Goal: Transaction & Acquisition: Purchase product/service

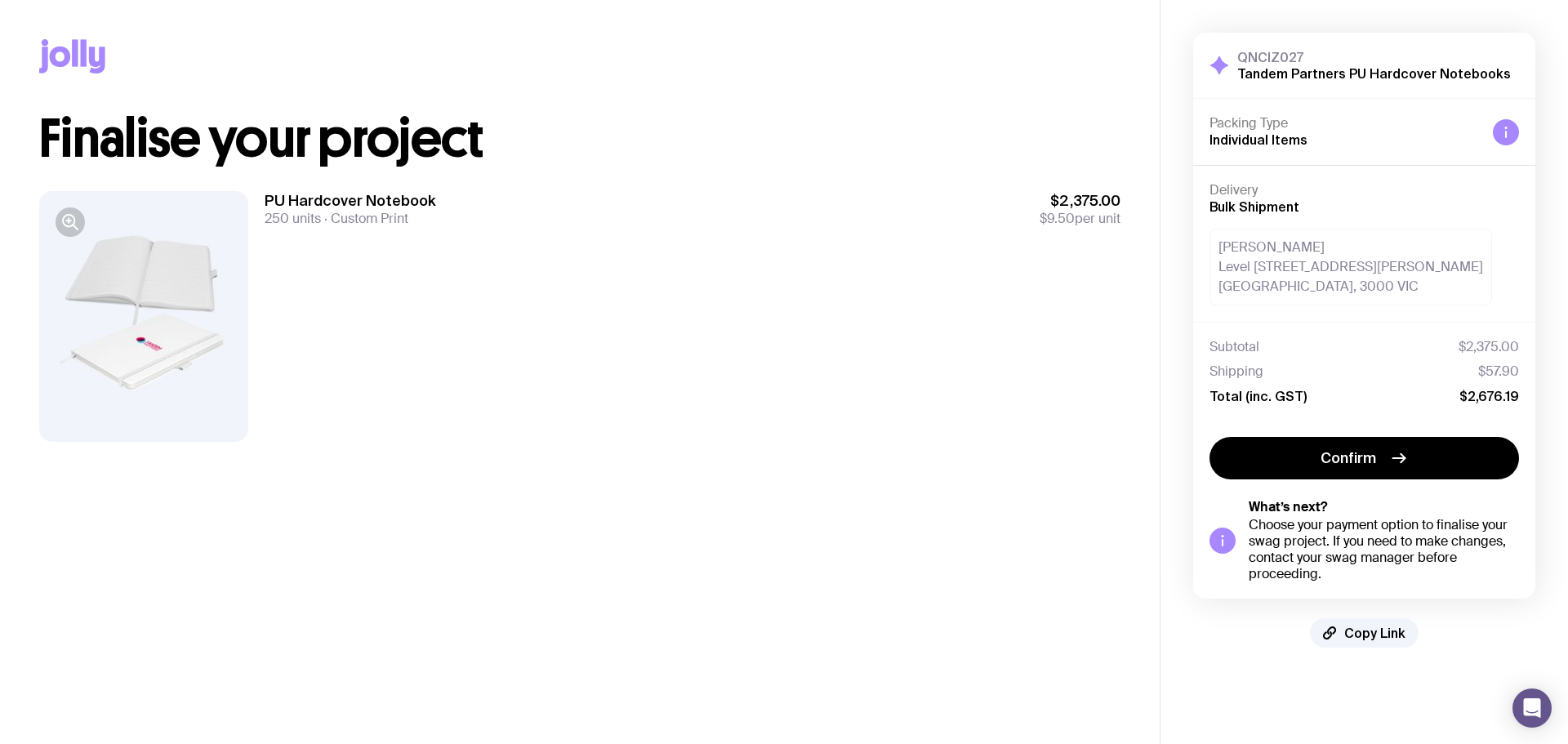
click at [132, 338] on div at bounding box center [143, 316] width 209 height 250
click at [64, 220] on icon "button" at bounding box center [70, 223] width 20 height 20
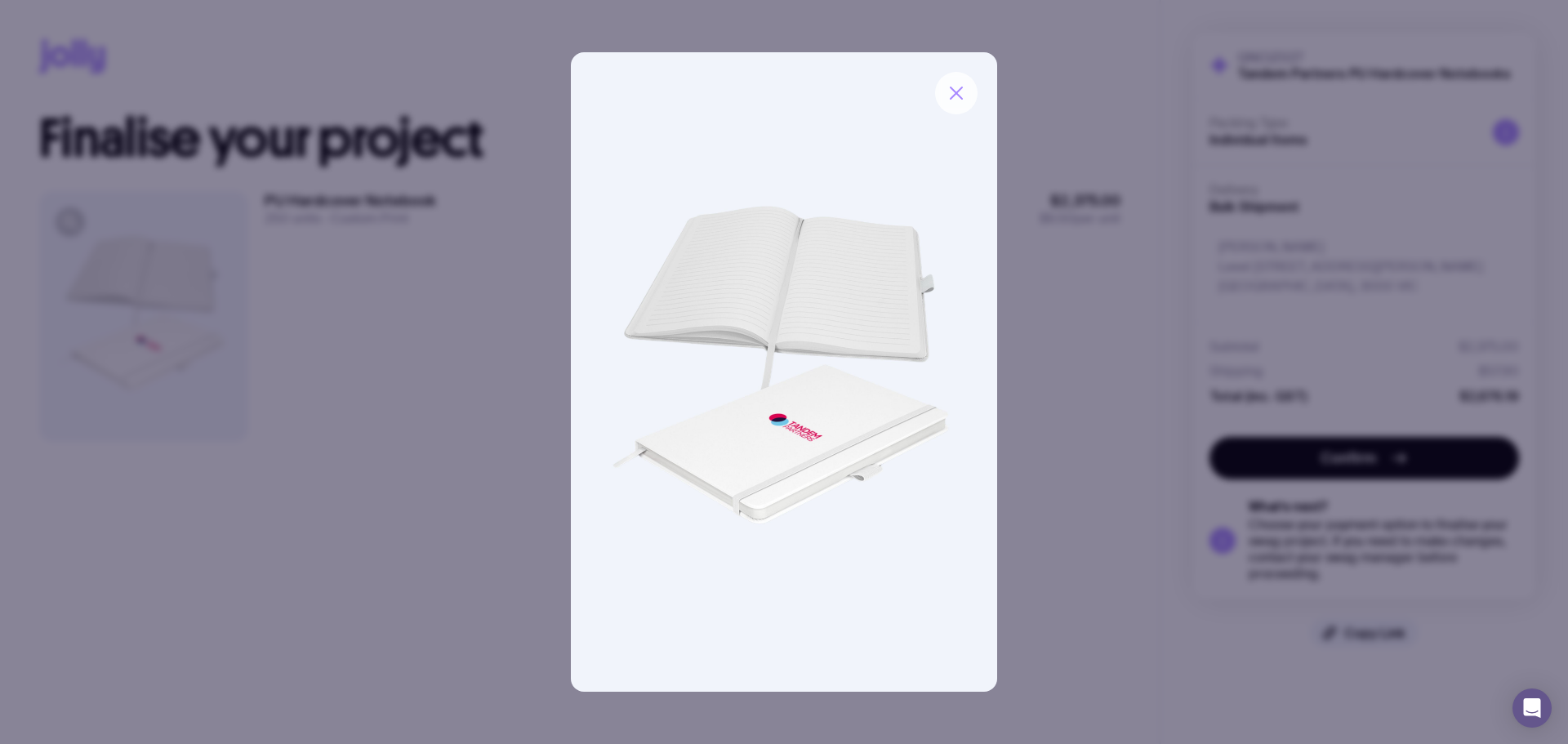
click at [852, 94] on icon "button" at bounding box center [957, 93] width 12 height 12
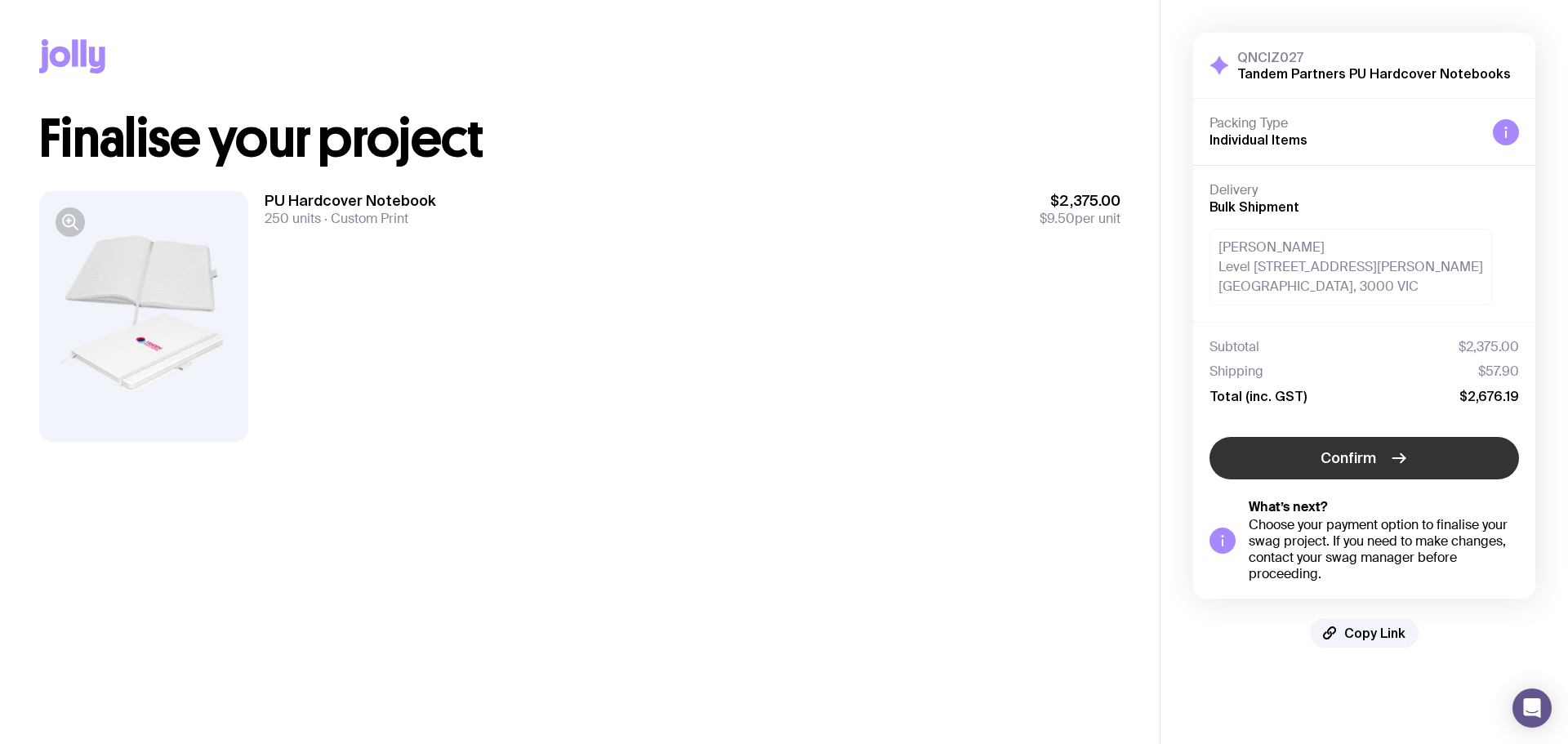
click at [852, 469] on button "Confirm" at bounding box center [1364, 458] width 310 height 43
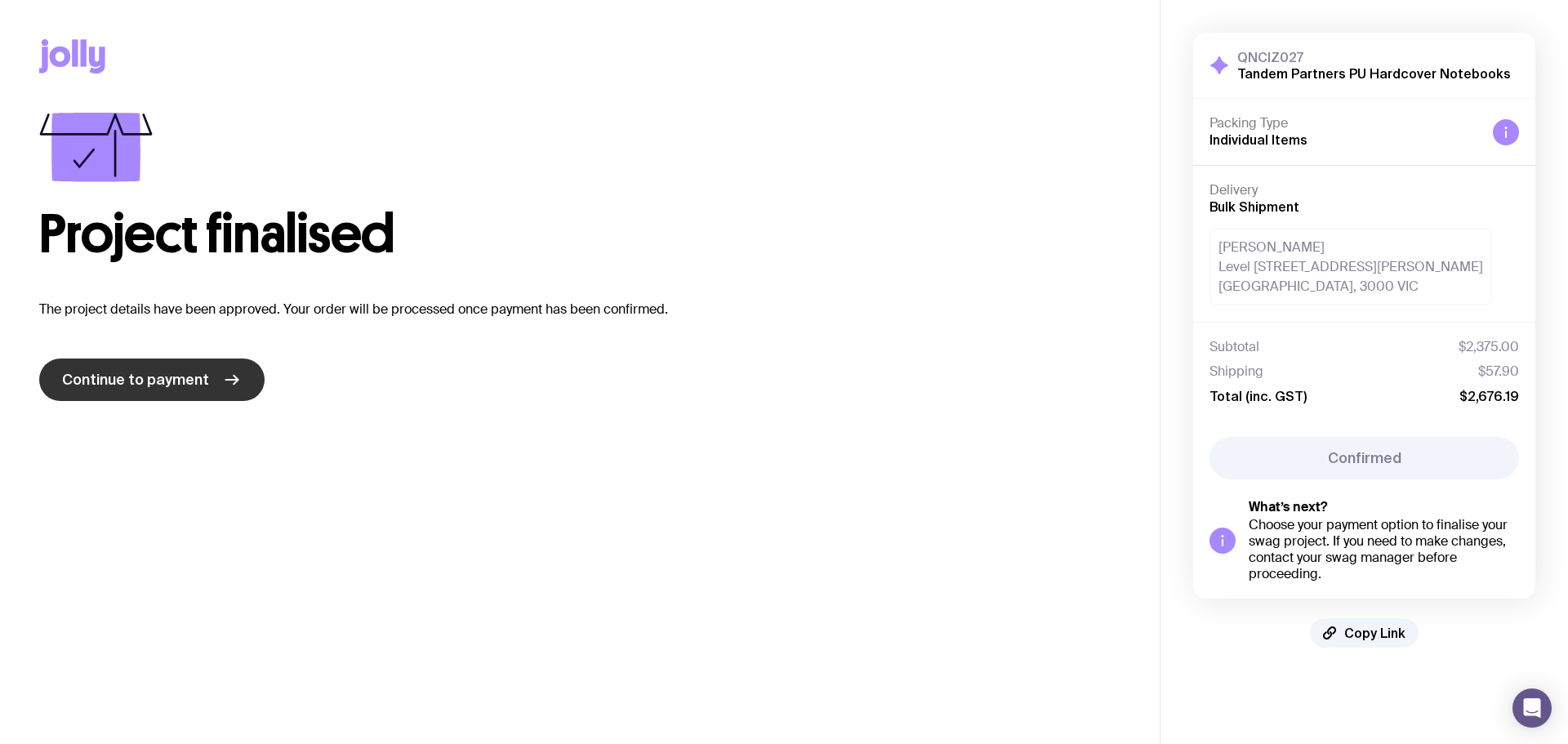
click at [191, 380] on span "Continue to payment" at bounding box center [136, 380] width 147 height 20
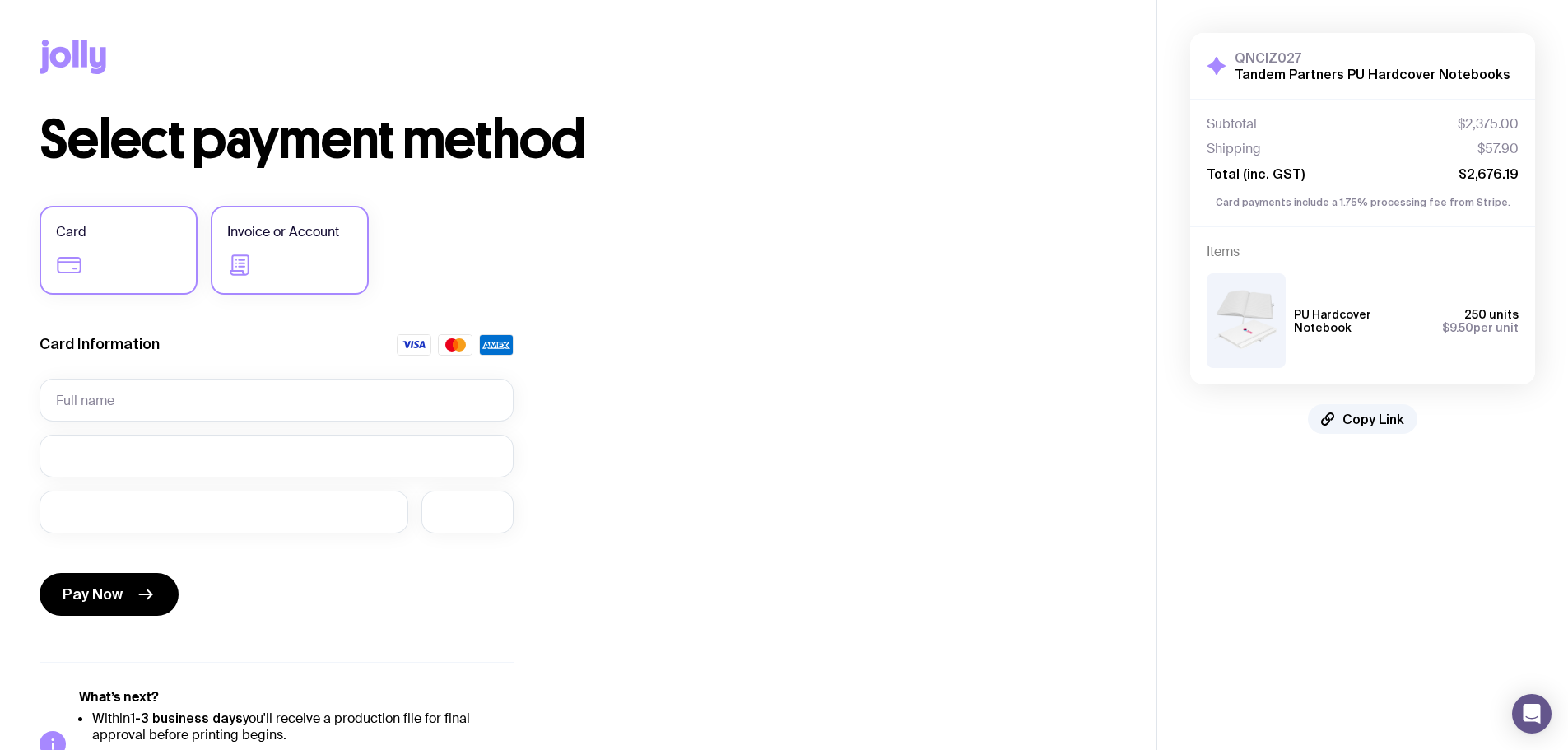
click at [297, 237] on span "Invoice or Account" at bounding box center [283, 232] width 112 height 20
click at [0, 0] on input "Invoice or Account" at bounding box center [0, 0] width 0 height 0
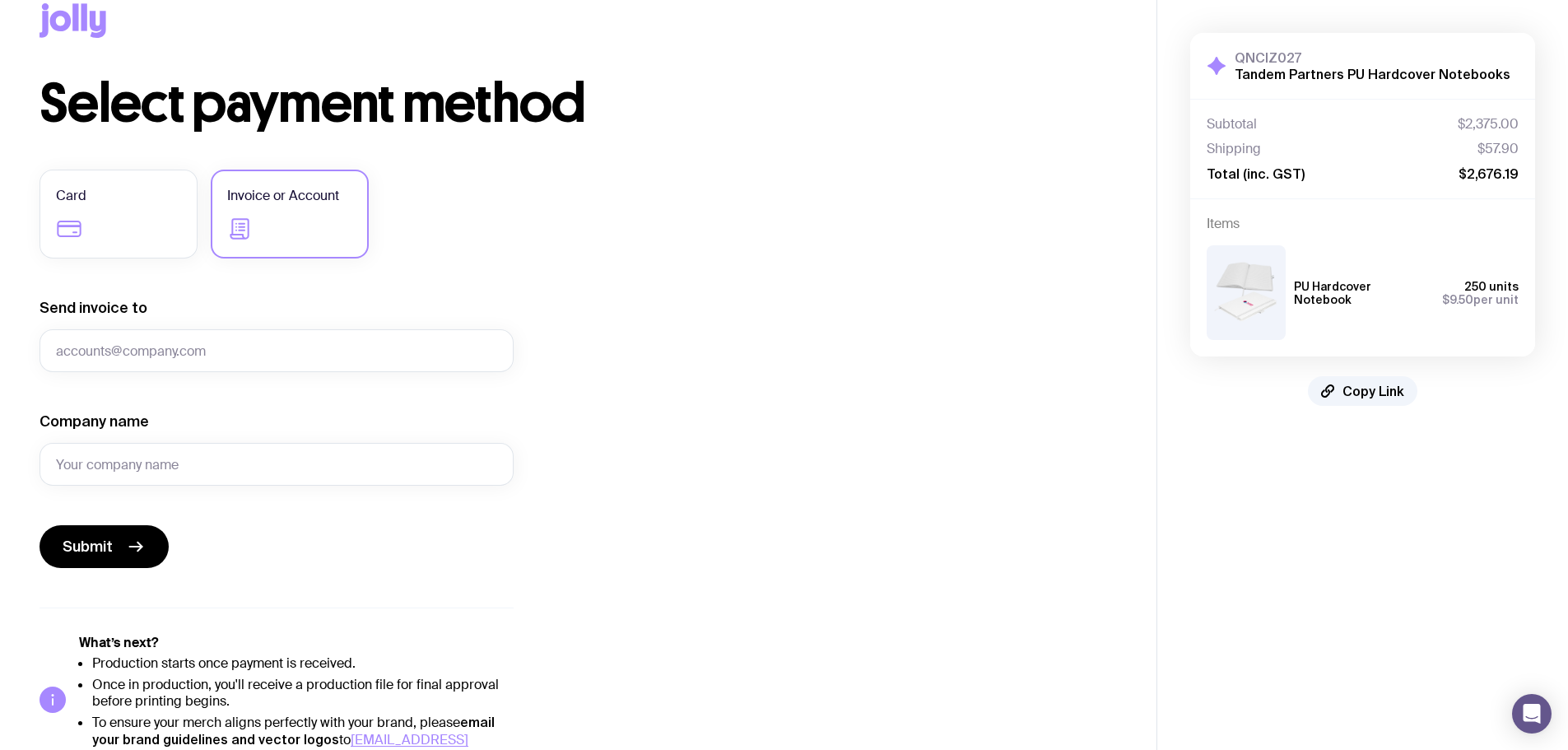
scroll to position [68, 0]
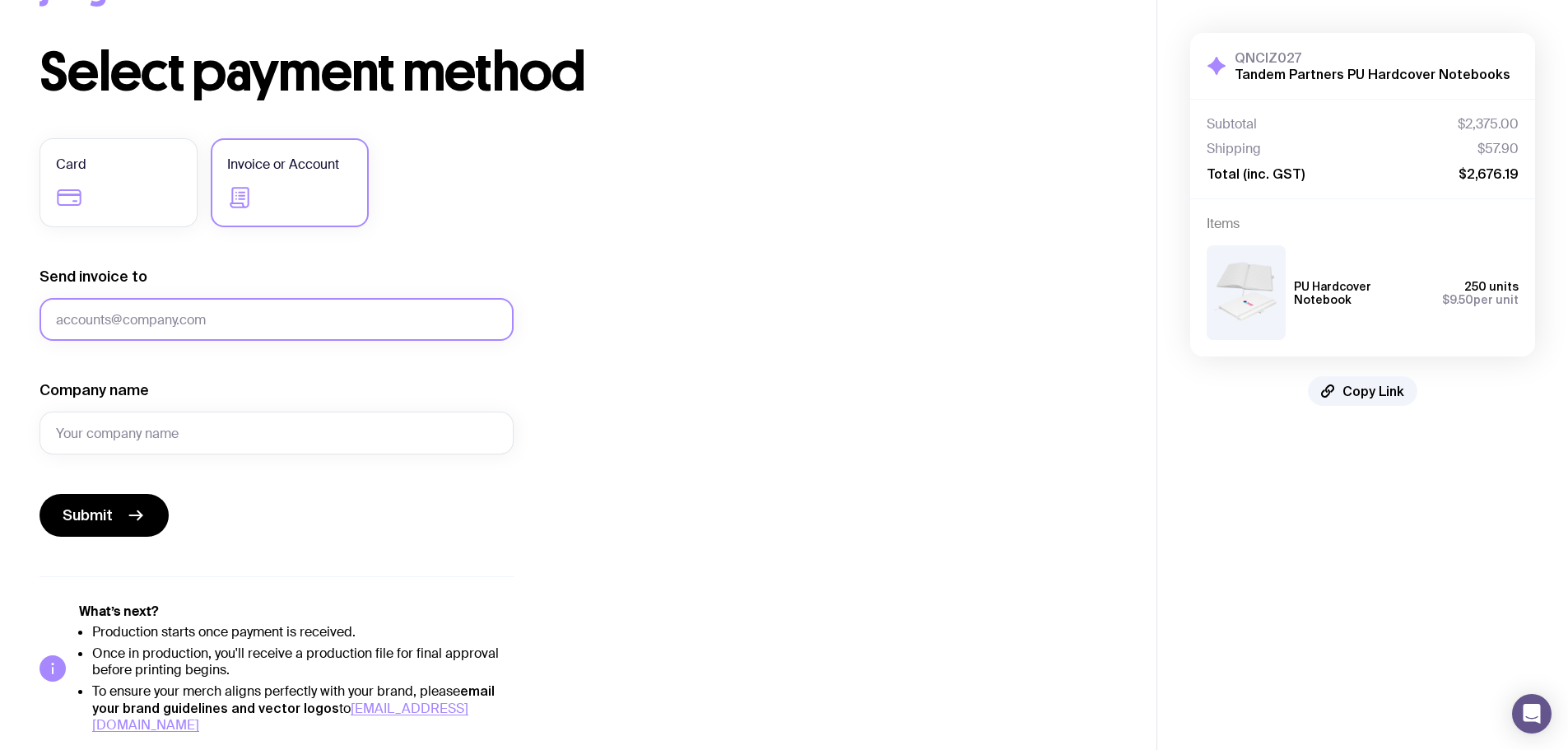
click at [106, 319] on input "Send invoice to" at bounding box center [277, 319] width 474 height 43
type input "[PERSON_NAME][EMAIL_ADDRESS][DOMAIN_NAME]"
click at [178, 430] on input "Company name" at bounding box center [277, 433] width 474 height 43
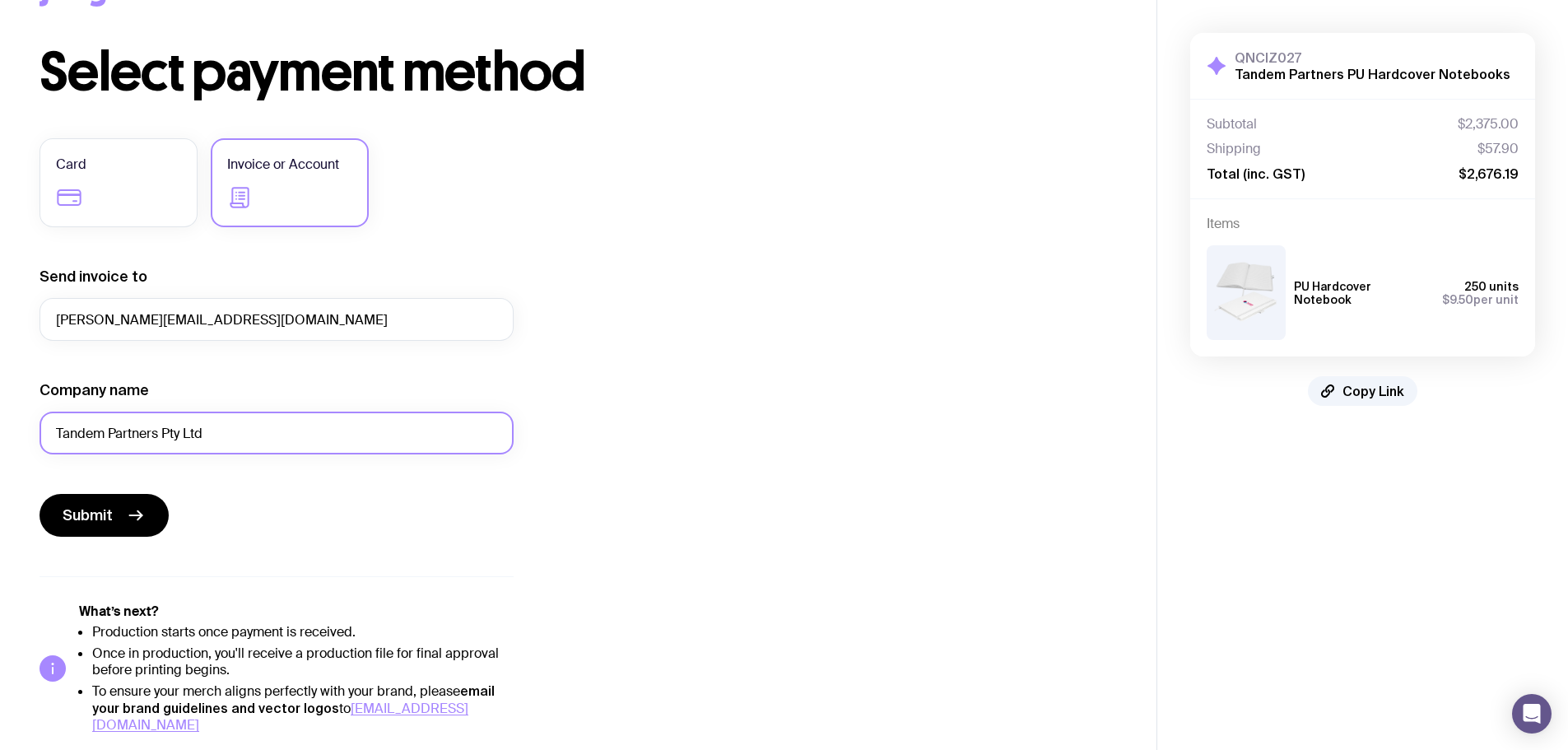
type input "Tandem Partners Pty Ltd"
click at [333, 523] on div "Submit" at bounding box center [277, 515] width 474 height 43
click at [83, 506] on span "Submit" at bounding box center [88, 516] width 50 height 20
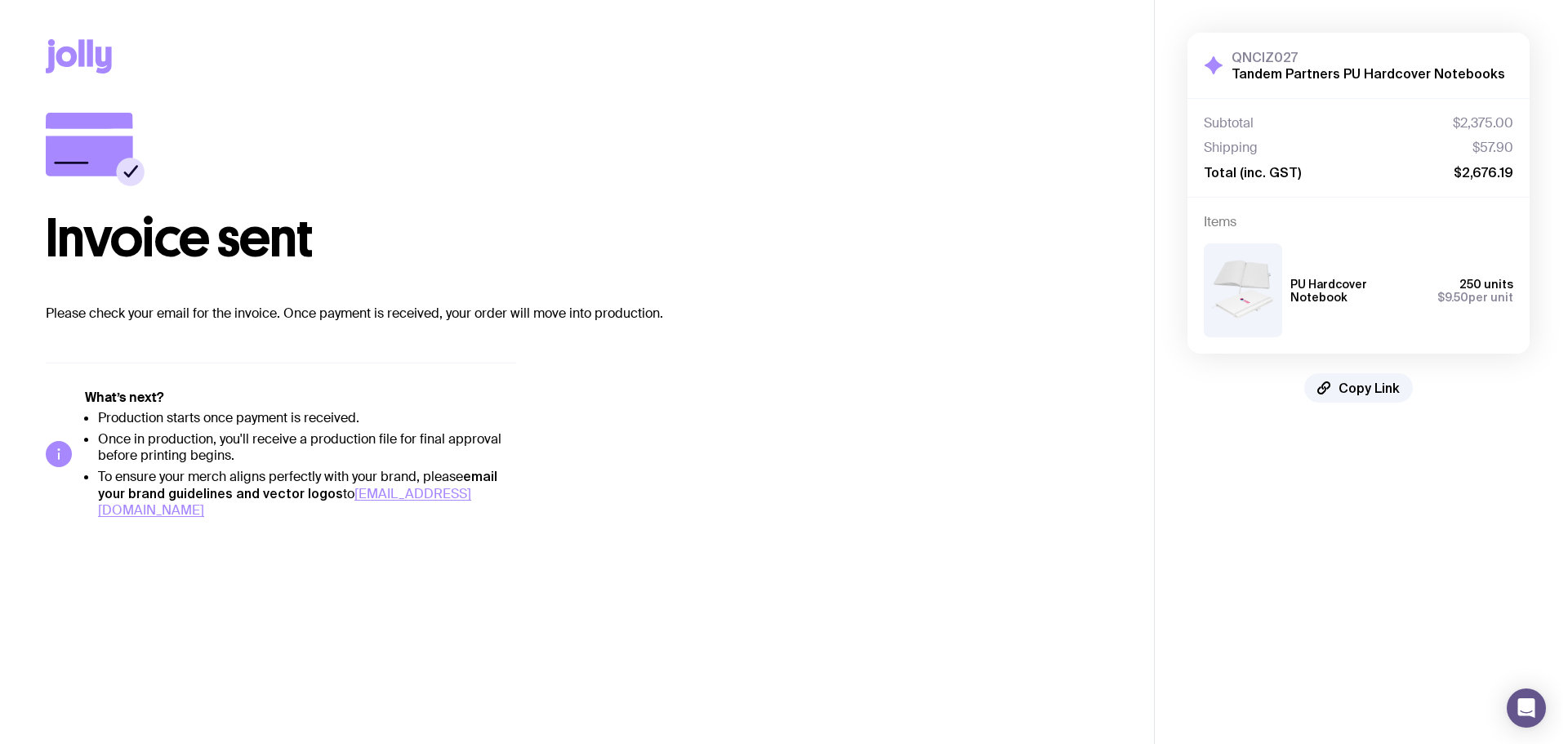
scroll to position [0, 0]
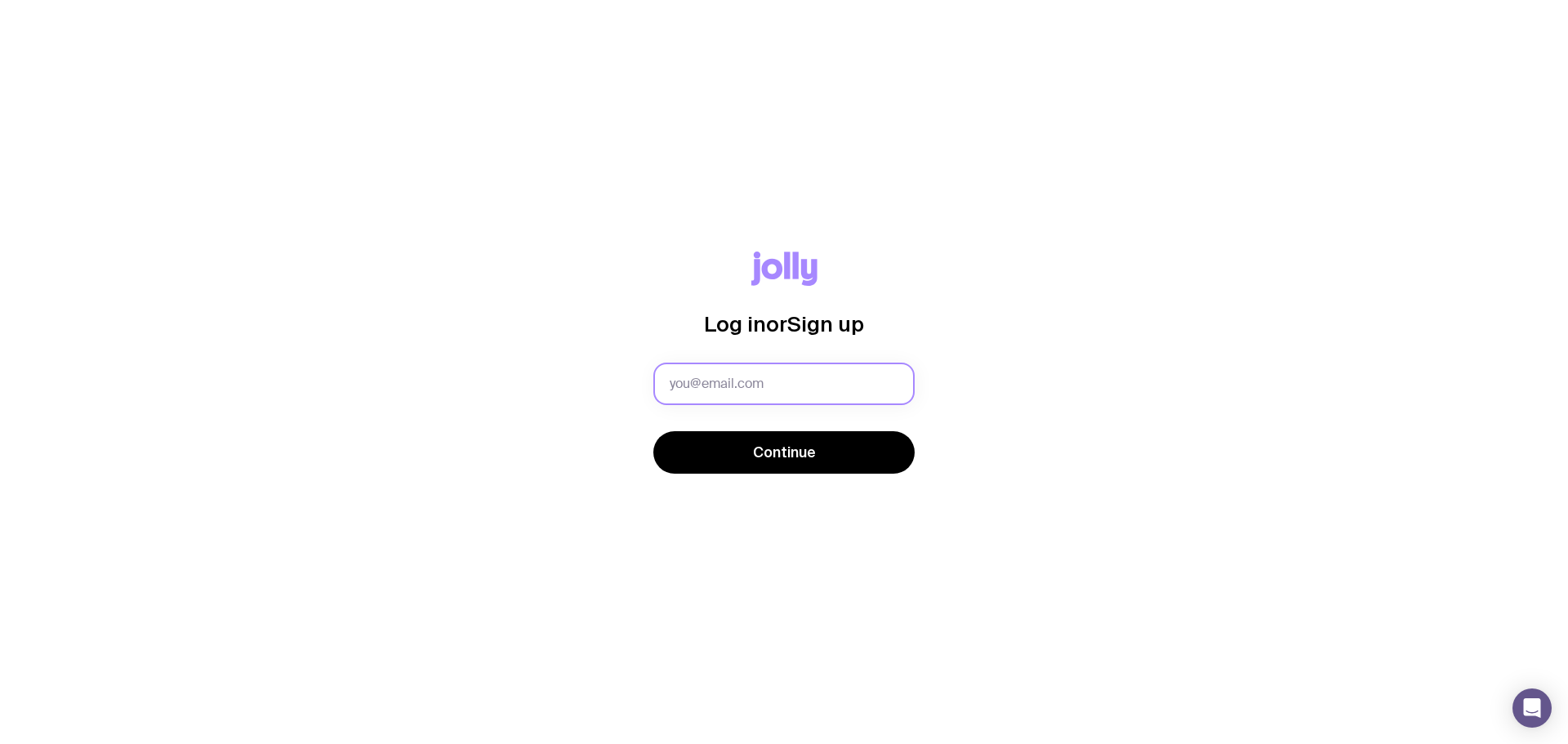
type input "[EMAIL_ADDRESS][DOMAIN_NAME]"
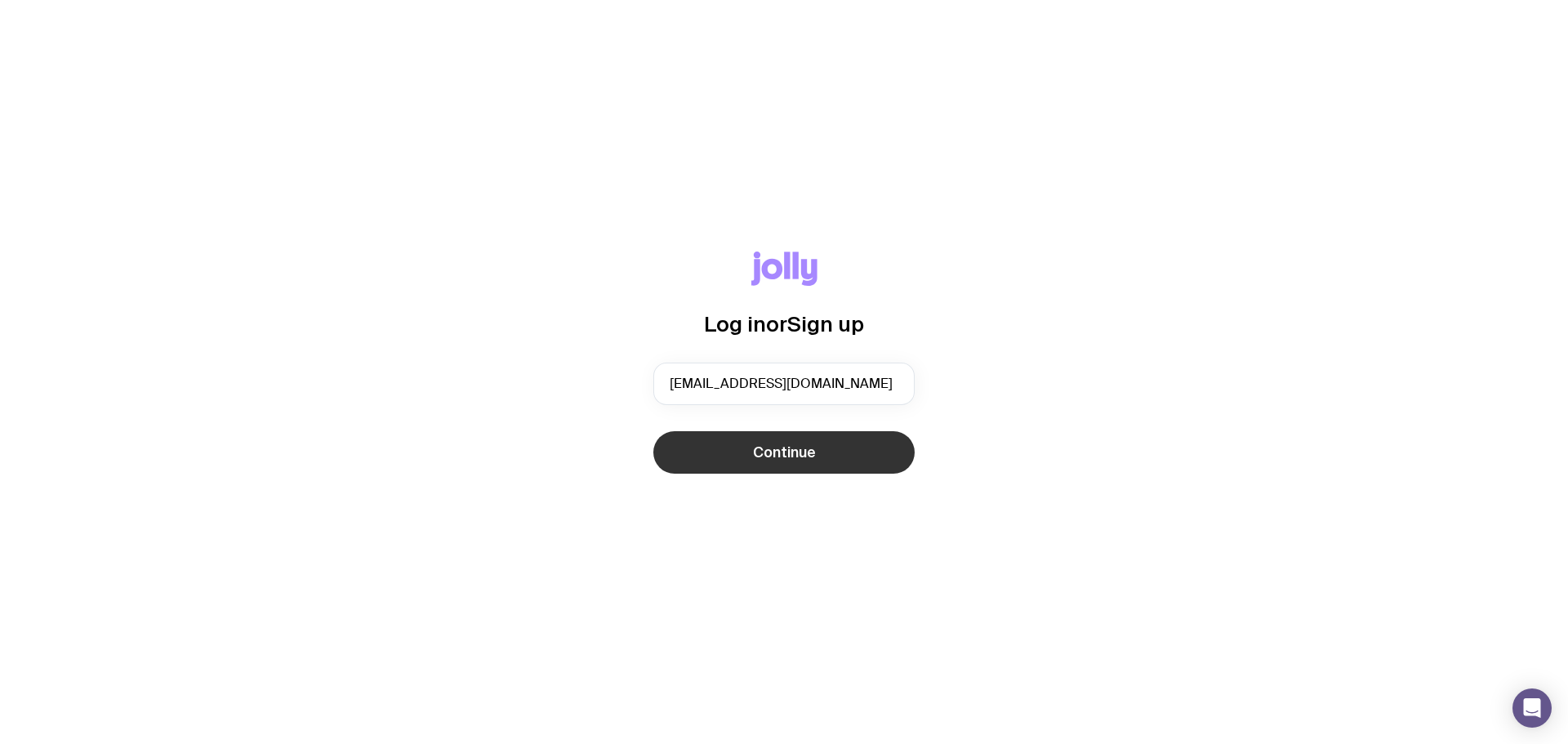
click at [789, 462] on button "Continue" at bounding box center [784, 452] width 261 height 43
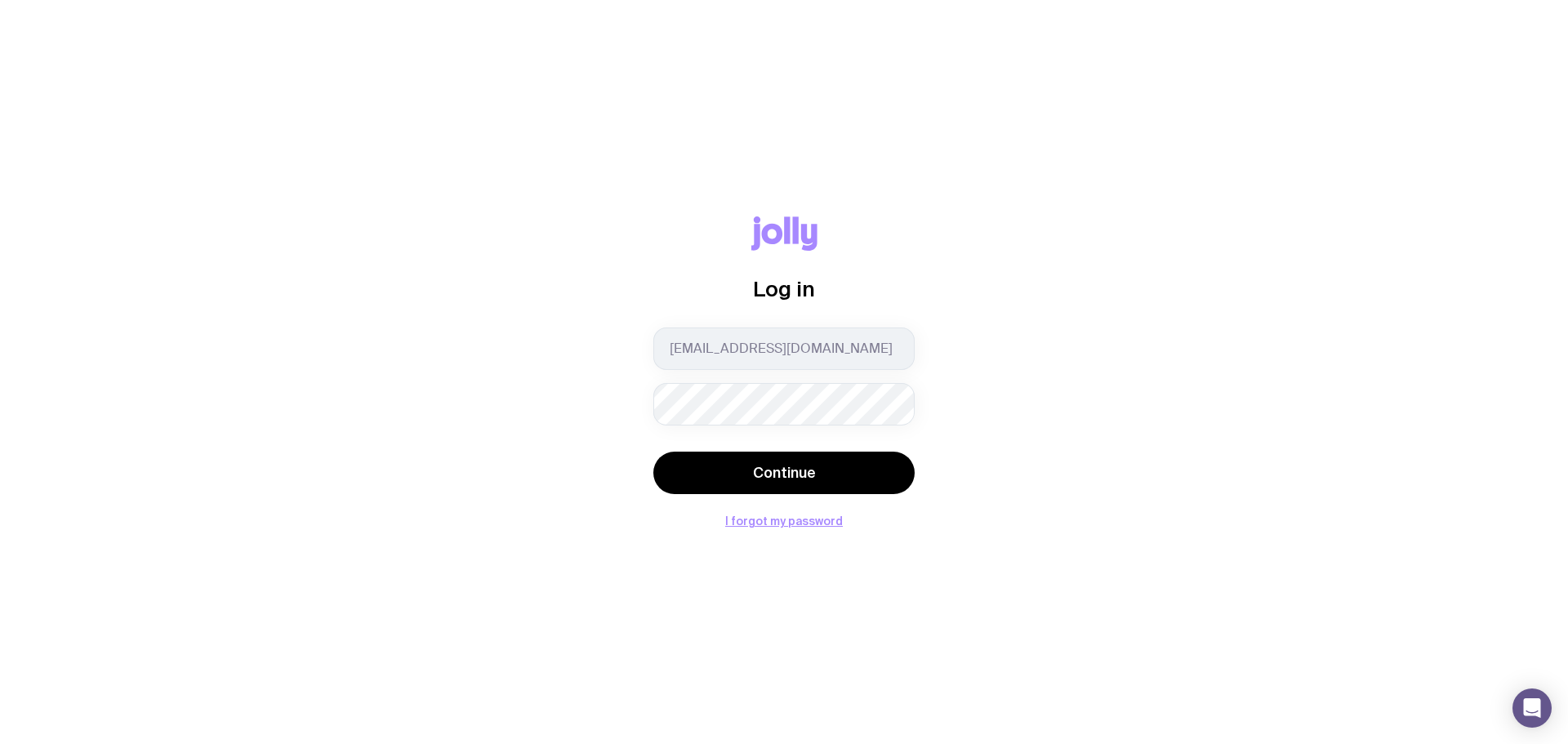
click at [599, 392] on div "Log in kennedi@tandempartners.com.au Continue I forgot my password" at bounding box center [784, 372] width 1490 height 312
click at [654, 452] on button "Continue" at bounding box center [784, 473] width 261 height 43
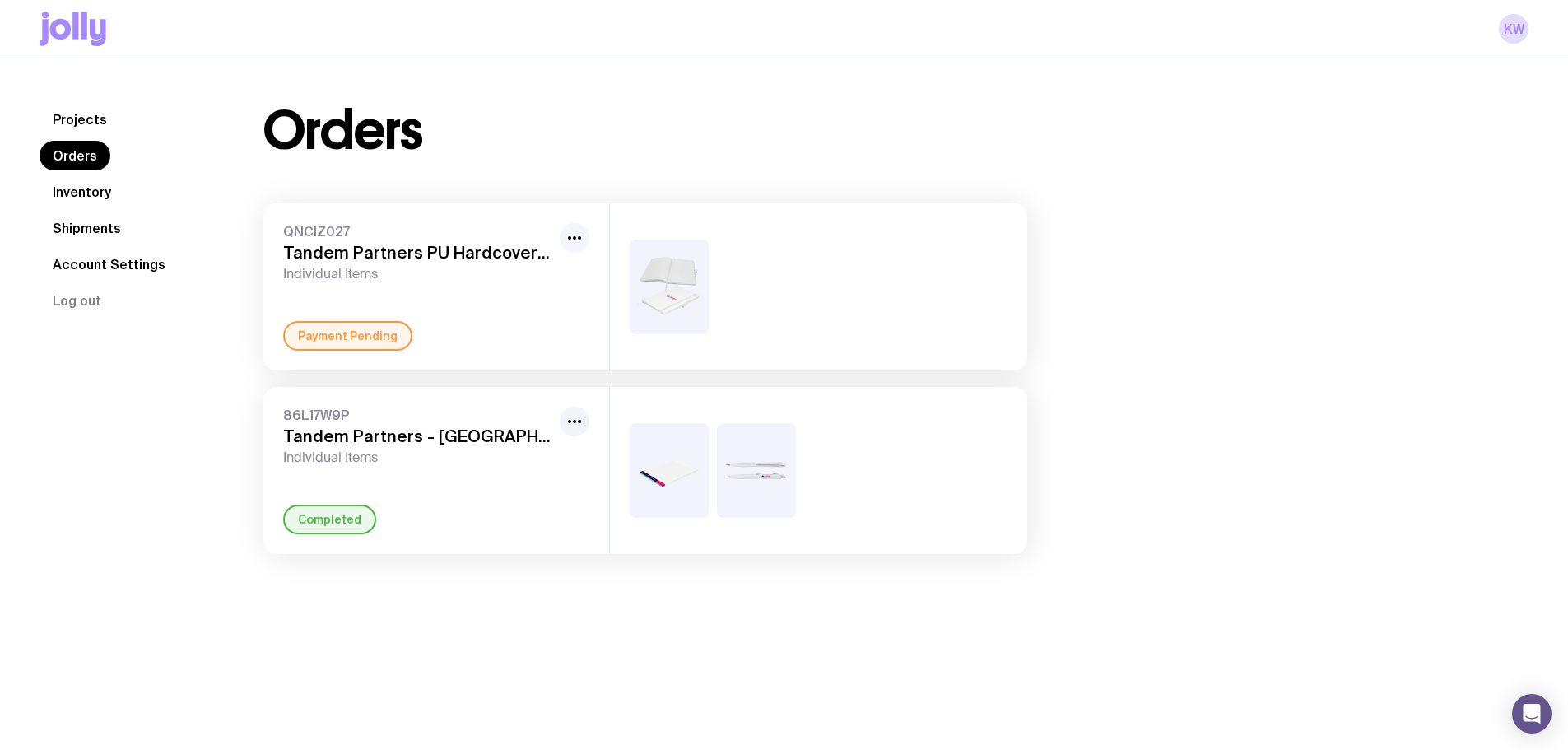
click at [573, 242] on icon "button" at bounding box center [574, 238] width 20 height 20
click at [872, 269] on div at bounding box center [818, 287] width 418 height 168
click at [859, 303] on div at bounding box center [818, 287] width 418 height 168
click at [622, 297] on div at bounding box center [818, 287] width 418 height 168
click at [656, 296] on img at bounding box center [669, 286] width 79 height 95
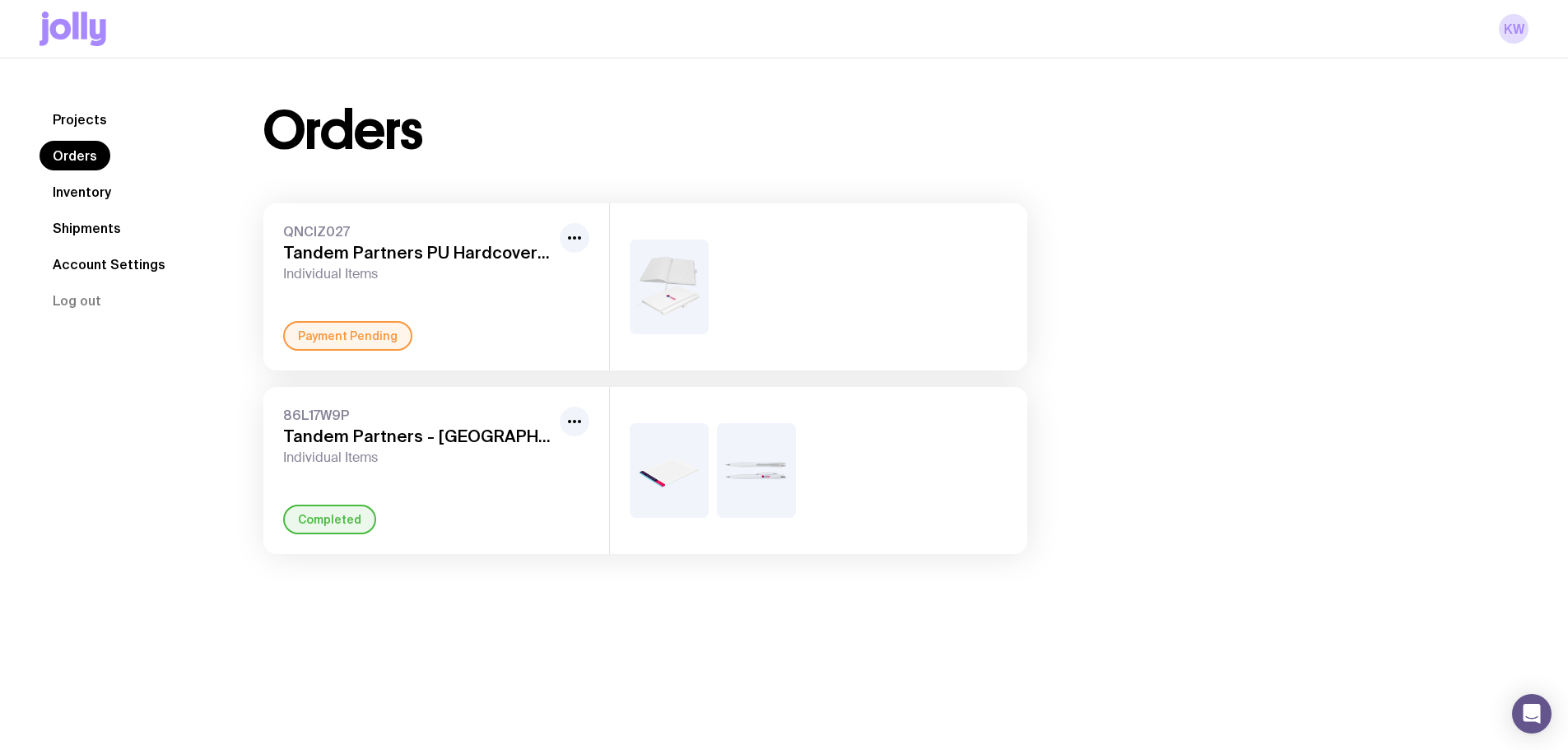
click at [426, 301] on div "QNCIZ027 Tandem Partners PU Hardcover Notebooks Individual Items Payment Pending" at bounding box center [436, 287] width 346 height 168
click at [339, 243] on h3 "Tandem Partners PU Hardcover Notebooks" at bounding box center [418, 253] width 270 height 20
click at [92, 187] on link "Inventory" at bounding box center [82, 192] width 85 height 30
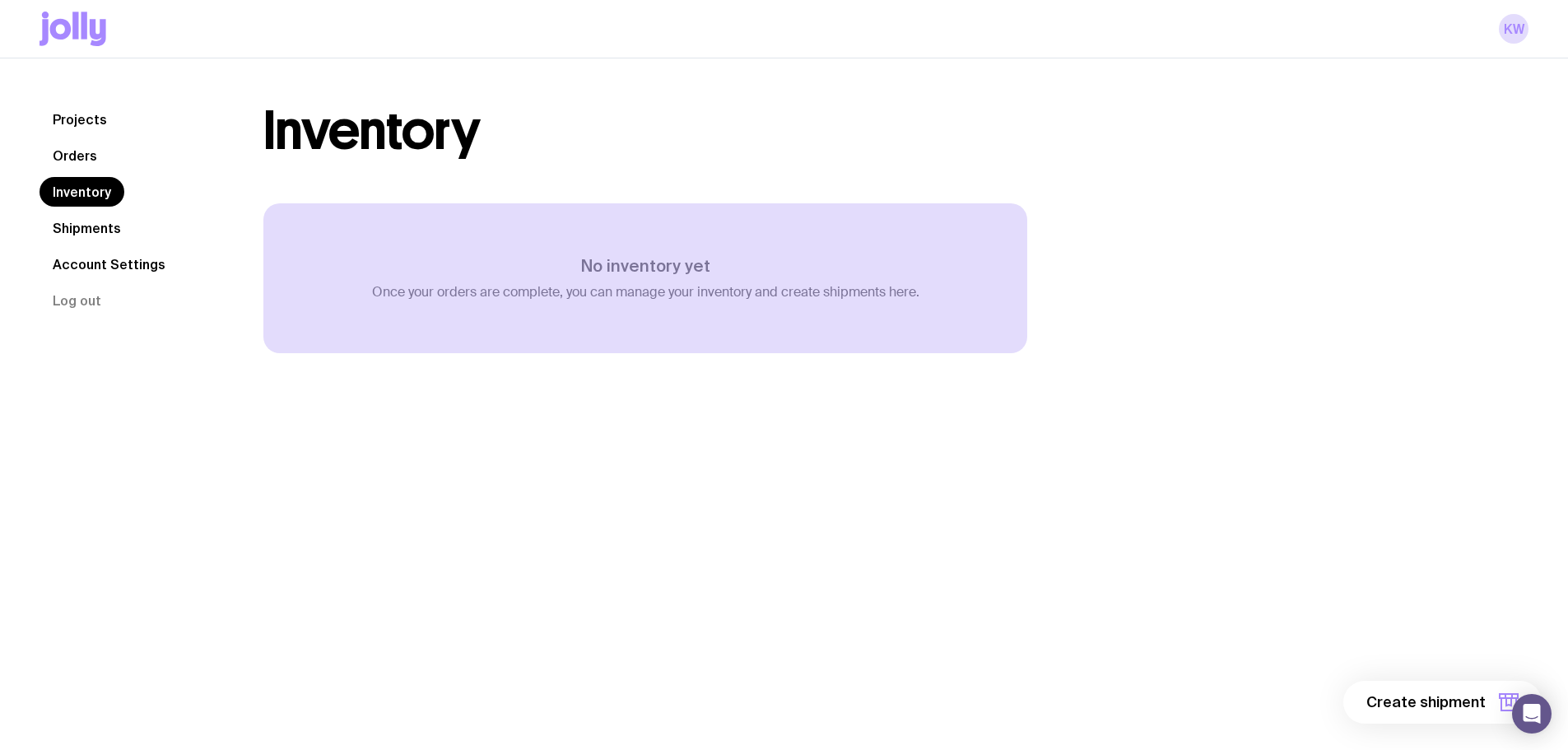
click at [64, 229] on link "Shipments" at bounding box center [87, 228] width 95 height 30
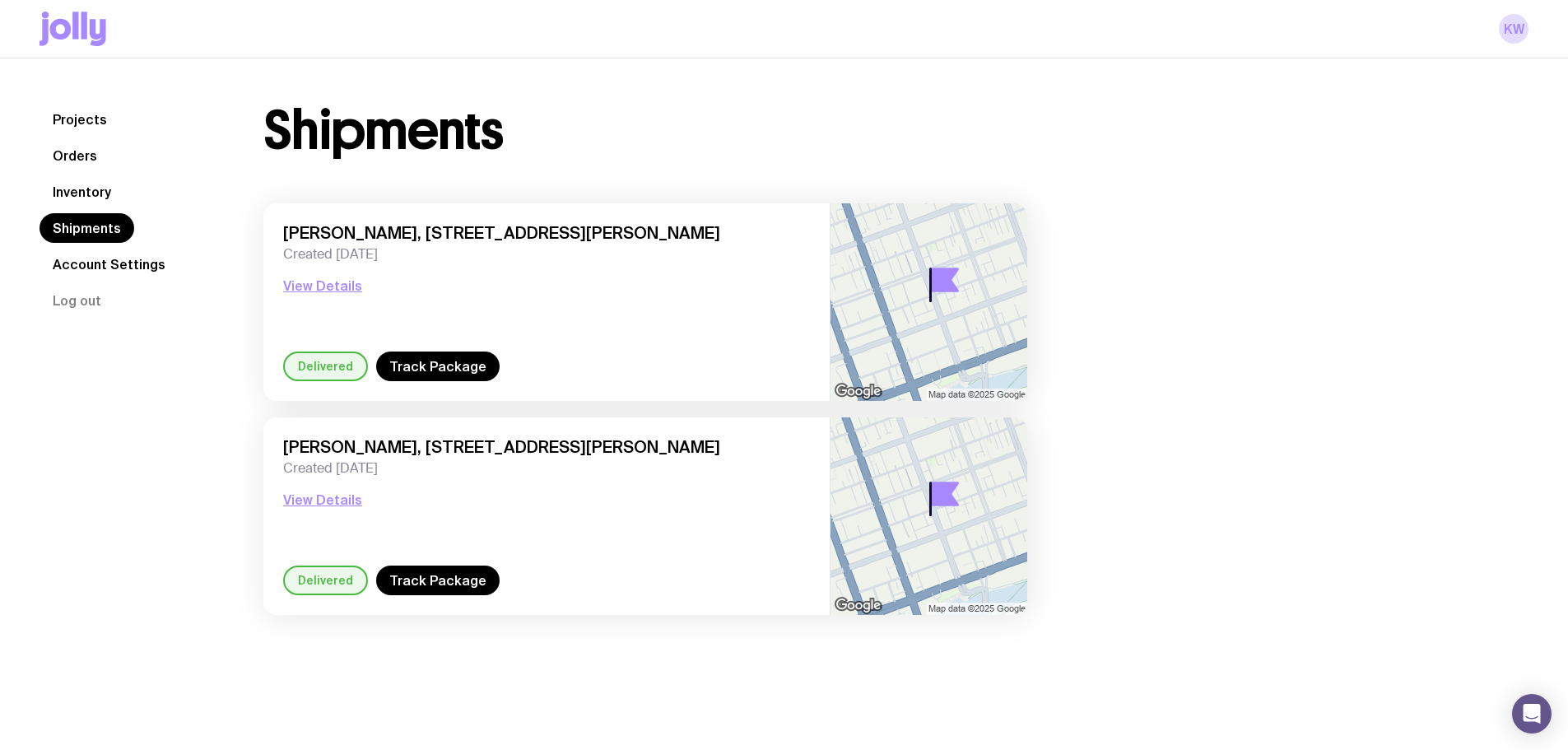
click at [69, 116] on link "Projects" at bounding box center [80, 120] width 81 height 30
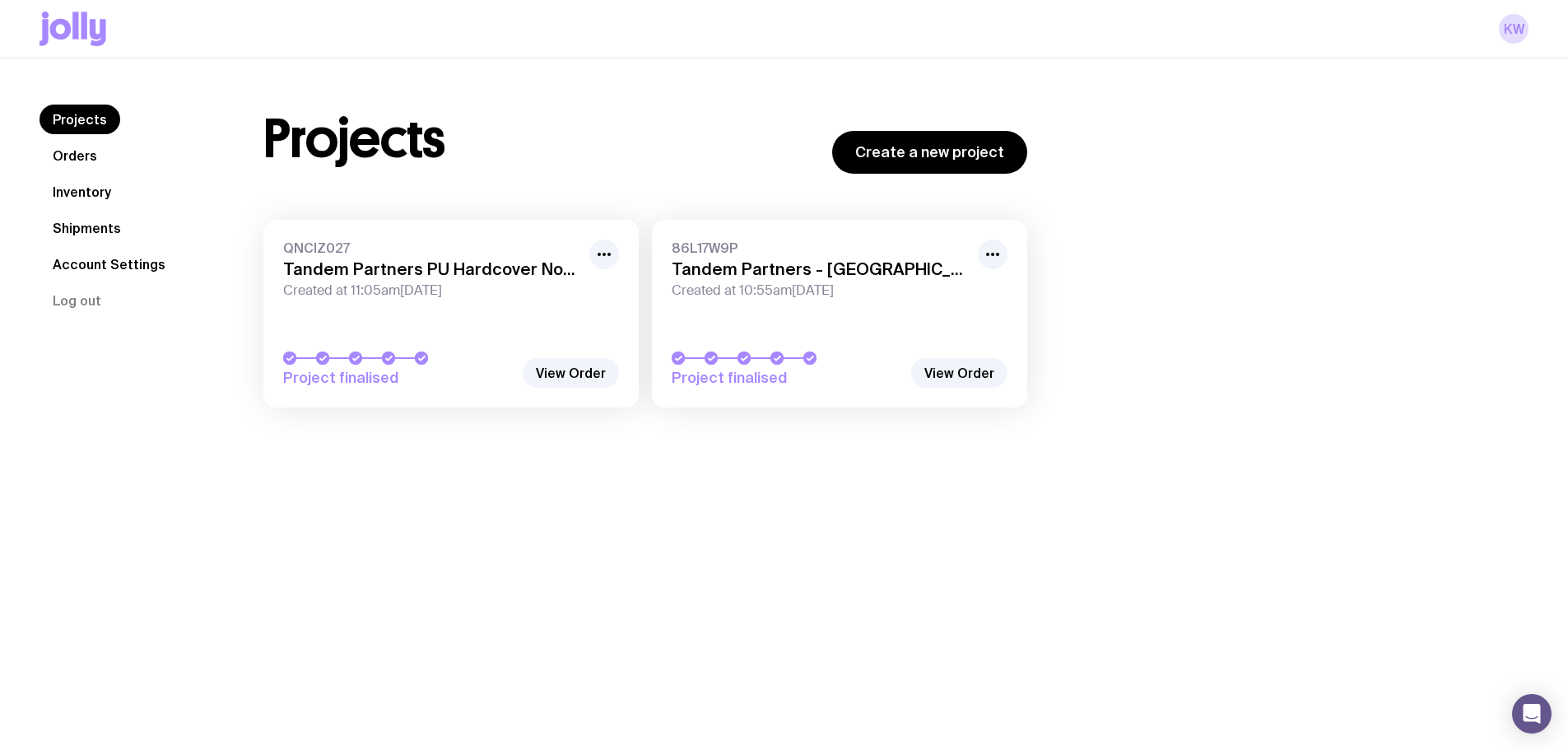
click at [82, 155] on link "Orders" at bounding box center [75, 156] width 71 height 30
